Goal: Task Accomplishment & Management: Manage account settings

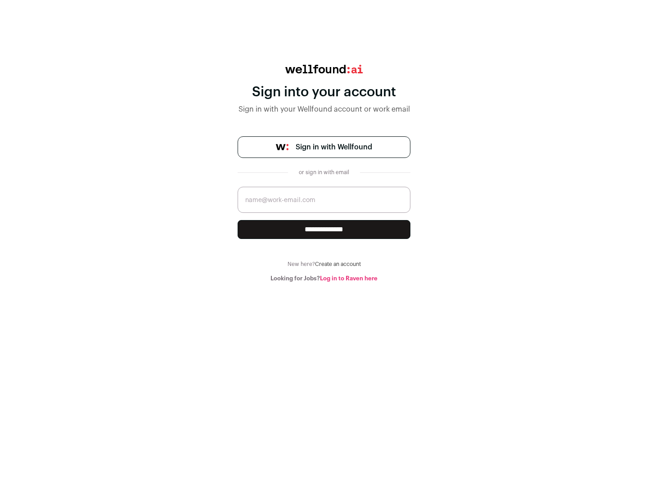
click at [333, 147] on span "Sign in with Wellfound" at bounding box center [333, 147] width 76 height 11
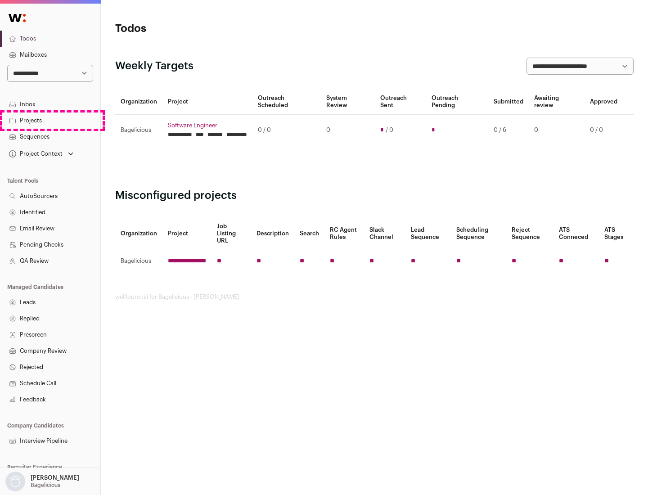
click at [50, 120] on link "Projects" at bounding box center [50, 120] width 100 height 16
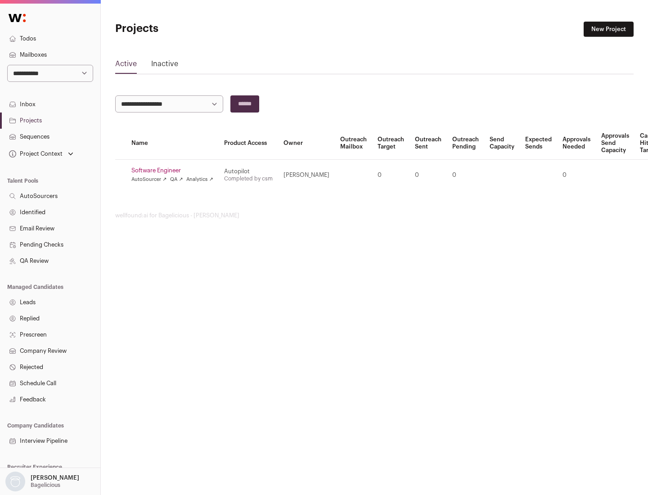
click at [175, 170] on link "Software Engineer" at bounding box center [172, 170] width 82 height 7
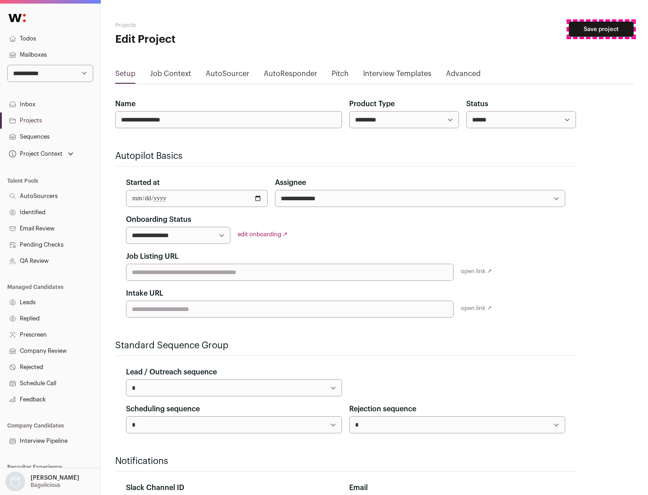
click at [601, 29] on button "Save project" at bounding box center [600, 29] width 65 height 15
